Goal: Information Seeking & Learning: Find contact information

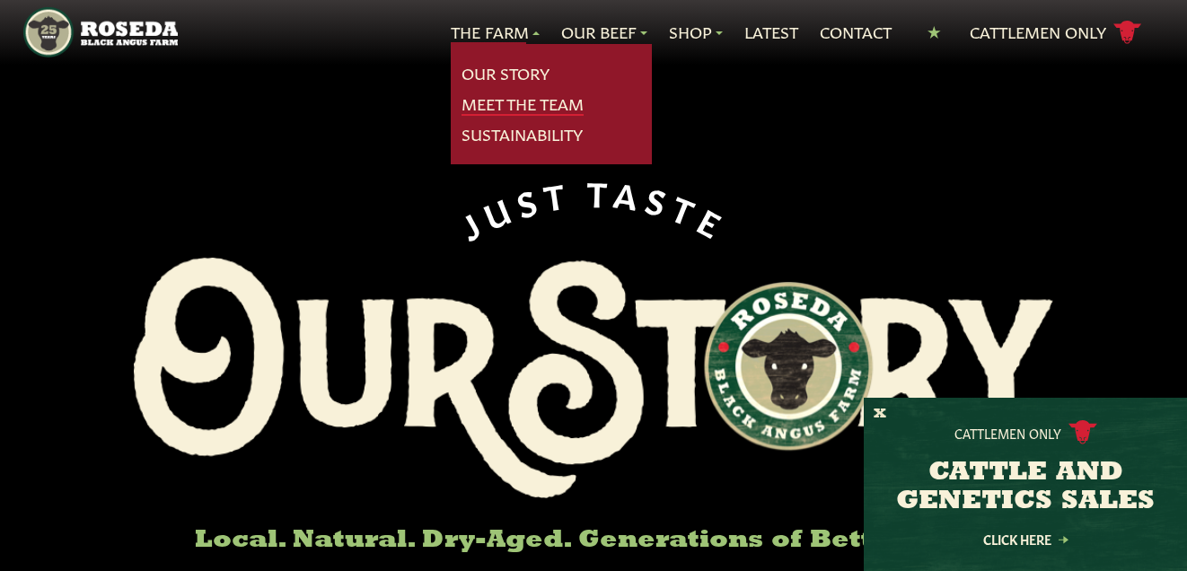
click at [509, 101] on link "Meet The Team" at bounding box center [522, 103] width 122 height 23
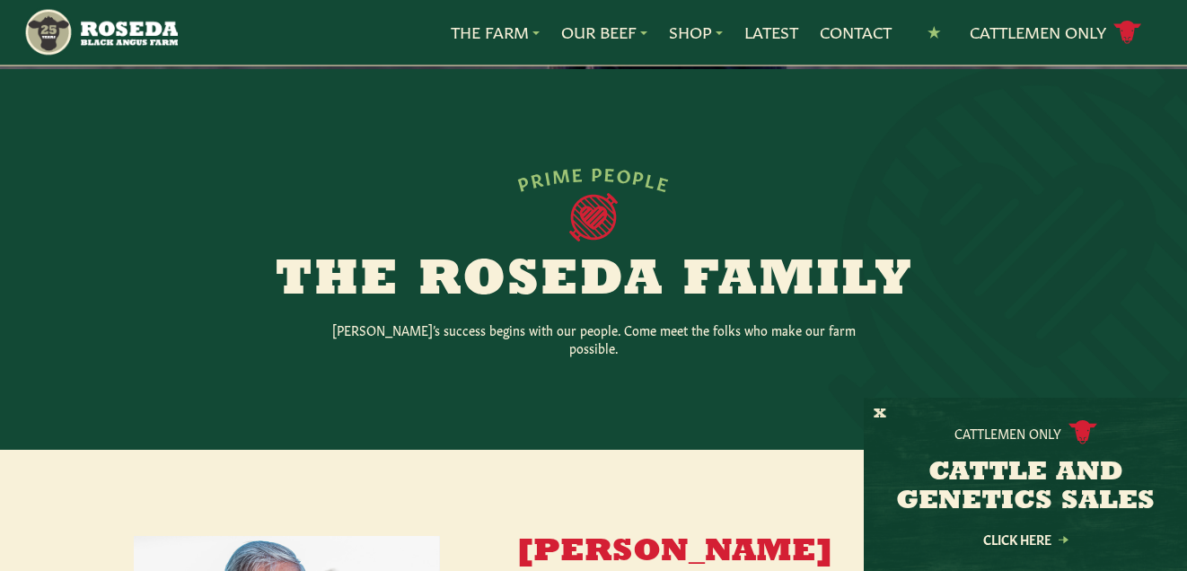
scroll to position [331, 0]
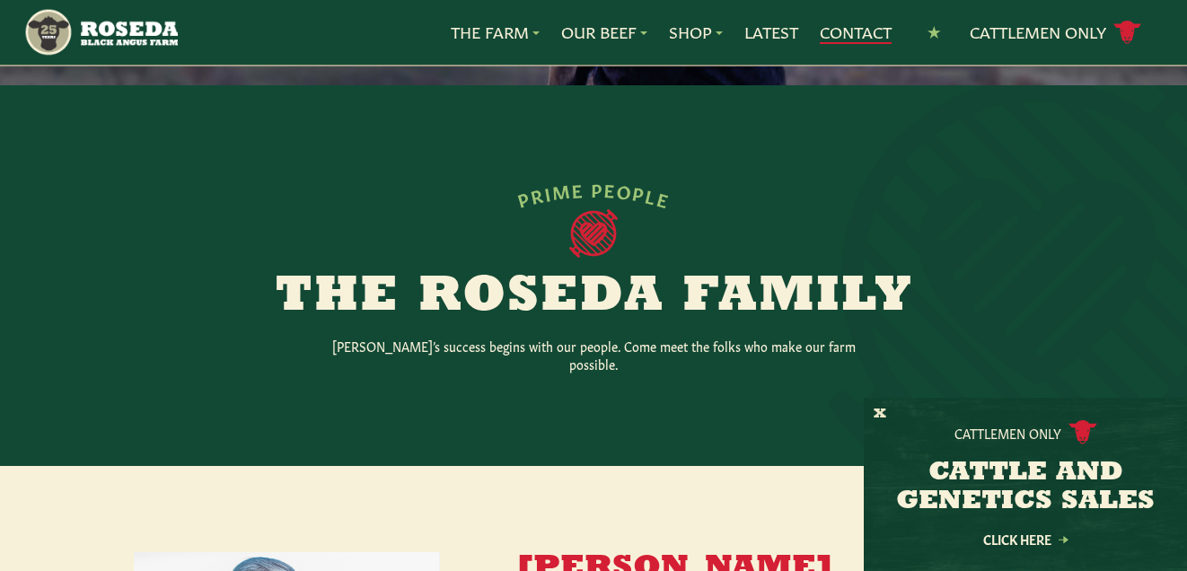
click at [866, 27] on link "Contact" at bounding box center [856, 32] width 72 height 23
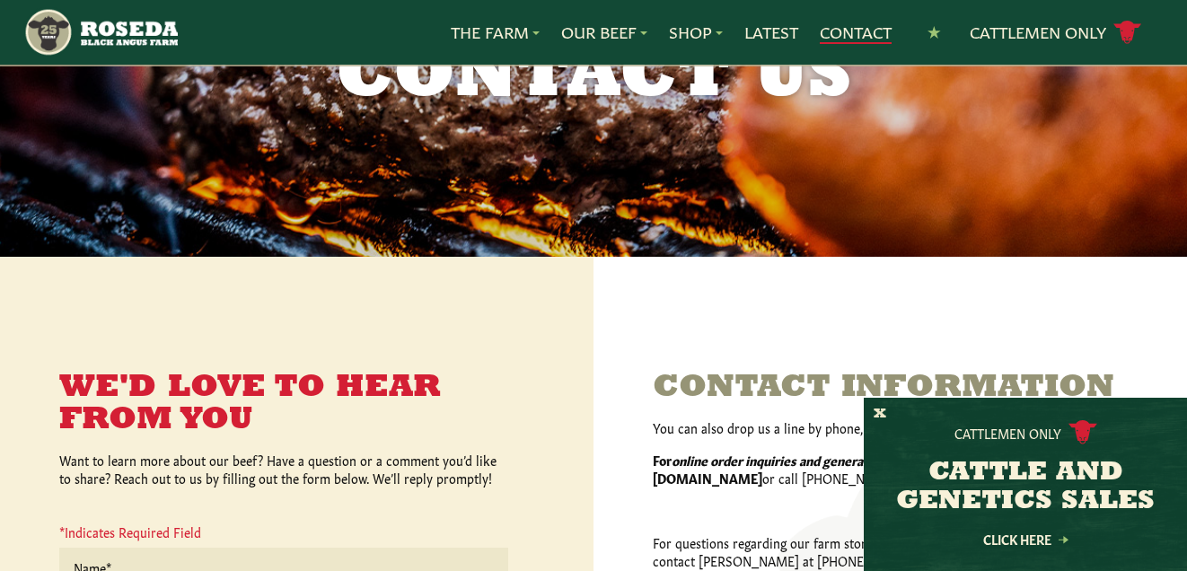
scroll to position [183, 0]
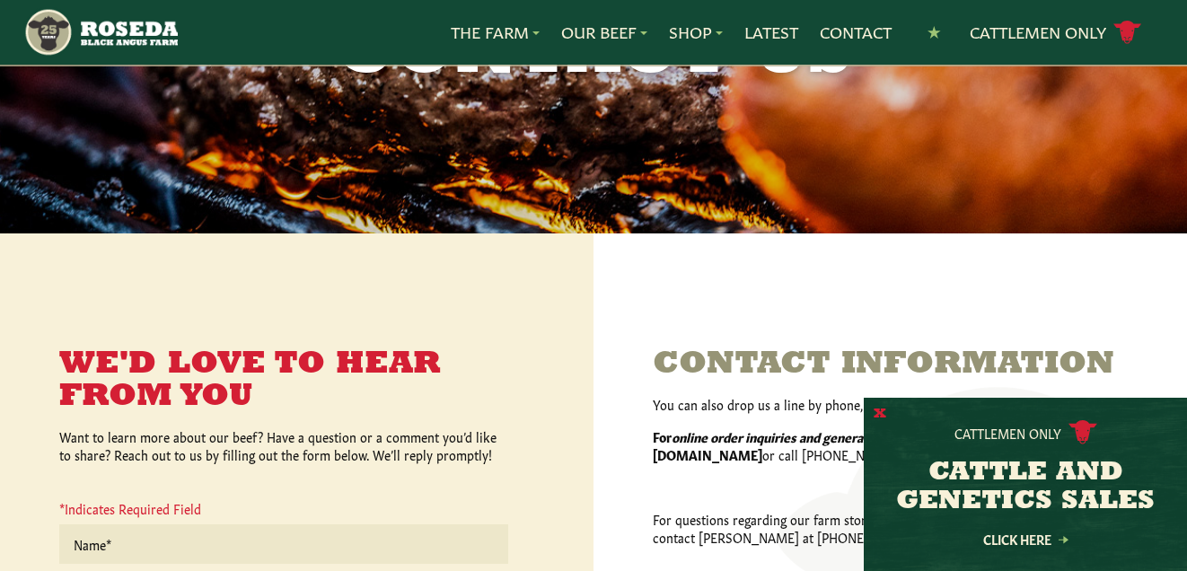
click at [882, 414] on button "X" at bounding box center [879, 414] width 13 height 19
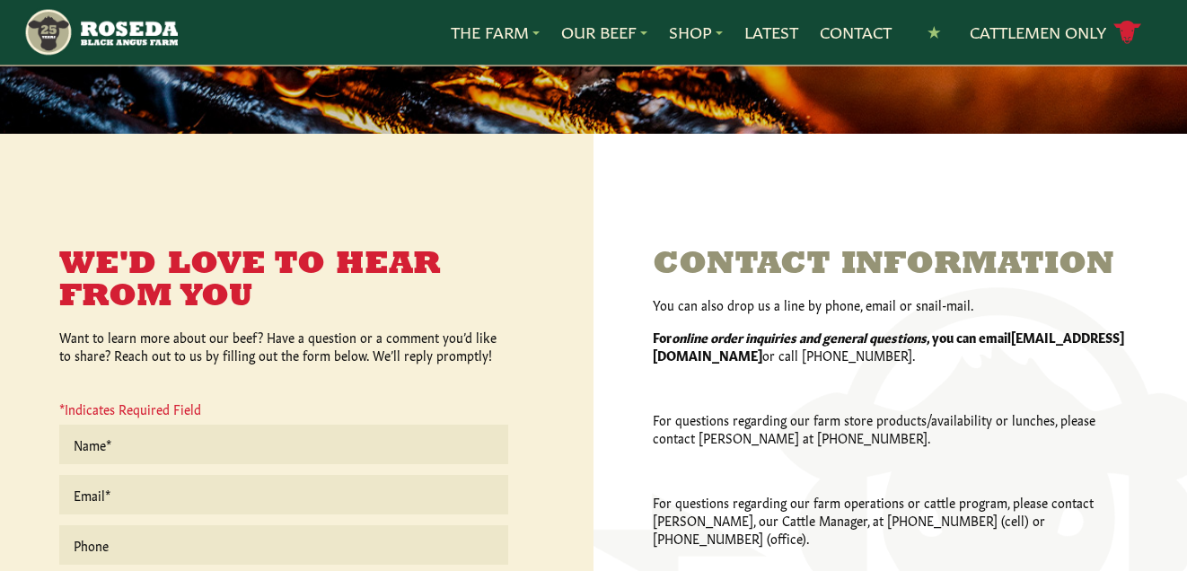
scroll to position [312, 0]
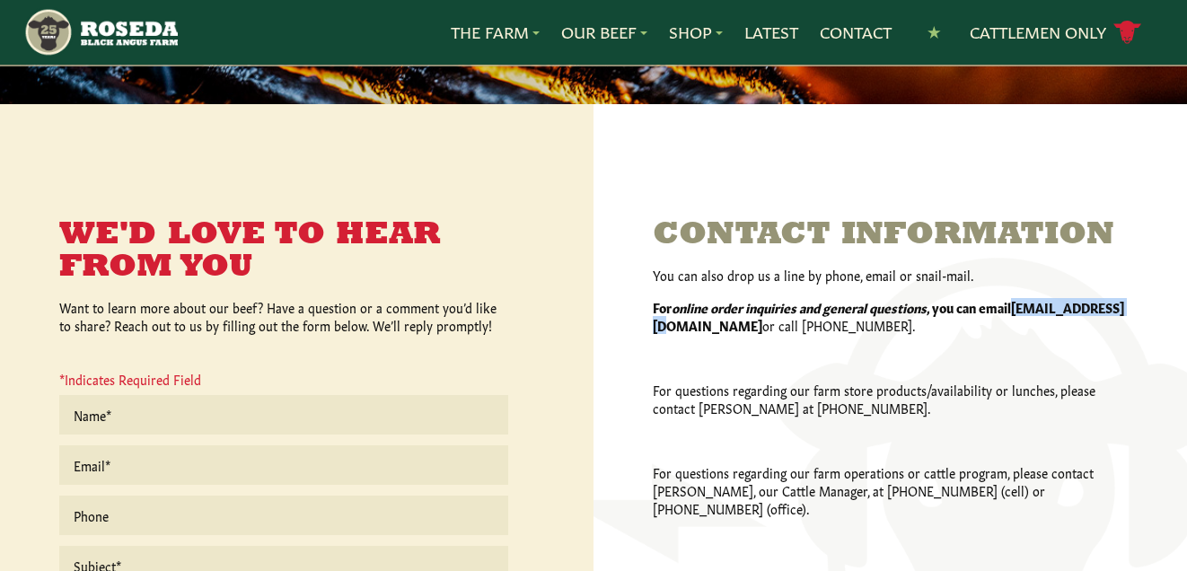
drag, startPoint x: 774, startPoint y: 329, endPoint x: 653, endPoint y: 332, distance: 121.2
click at [653, 332] on strong "[EMAIL_ADDRESS][DOMAIN_NAME]" at bounding box center [888, 316] width 471 height 36
copy strong "[EMAIL_ADDRESS][DOMAIN_NAME]"
